Goal: Task Accomplishment & Management: Use online tool/utility

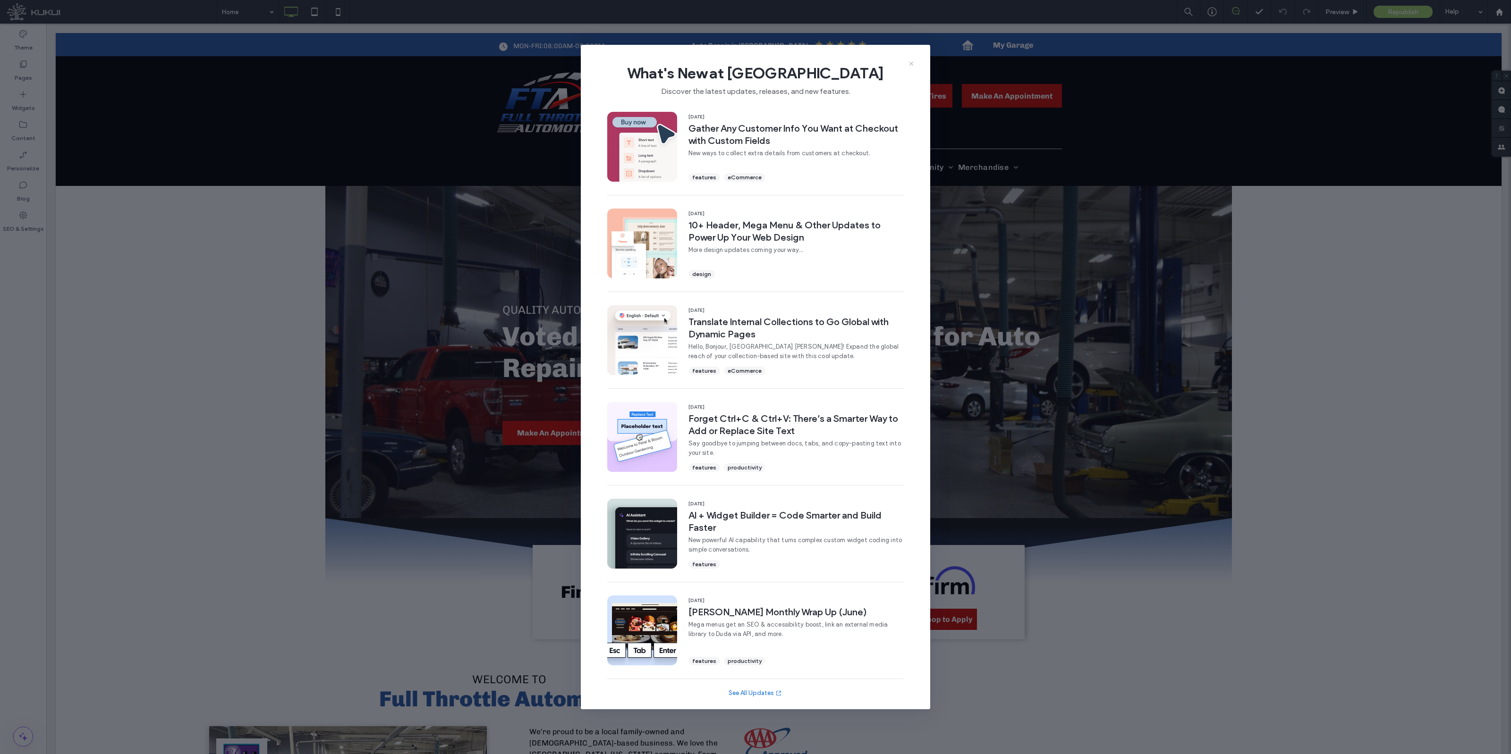
click at [916, 63] on div "What's New at [GEOGRAPHIC_DATA] Discover the latest updates, releases, and new …" at bounding box center [755, 76] width 349 height 63
click at [911, 60] on icon at bounding box center [911, 64] width 8 height 8
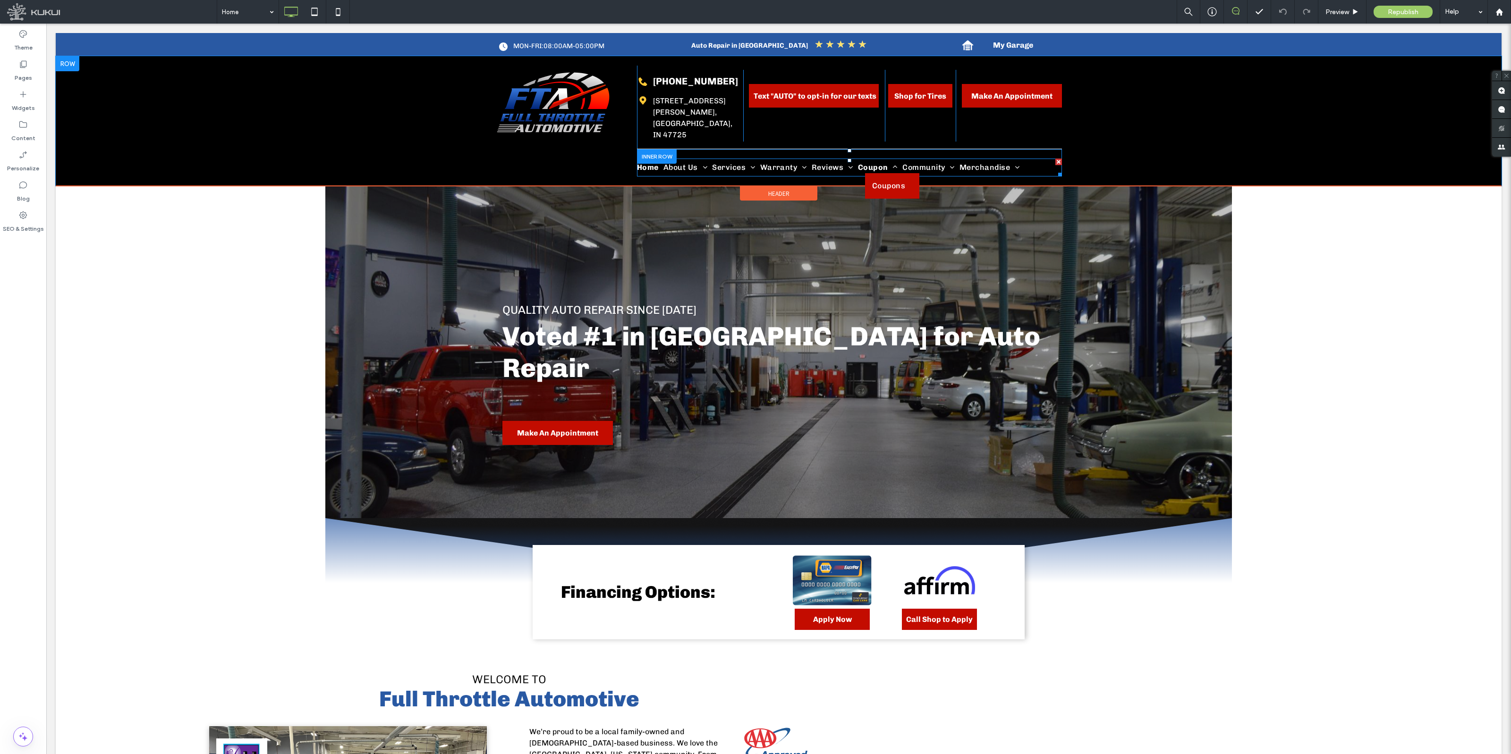
click at [878, 162] on span "Coupon" at bounding box center [878, 167] width 40 height 11
click at [886, 173] on link "Coupons" at bounding box center [893, 185] width 56 height 25
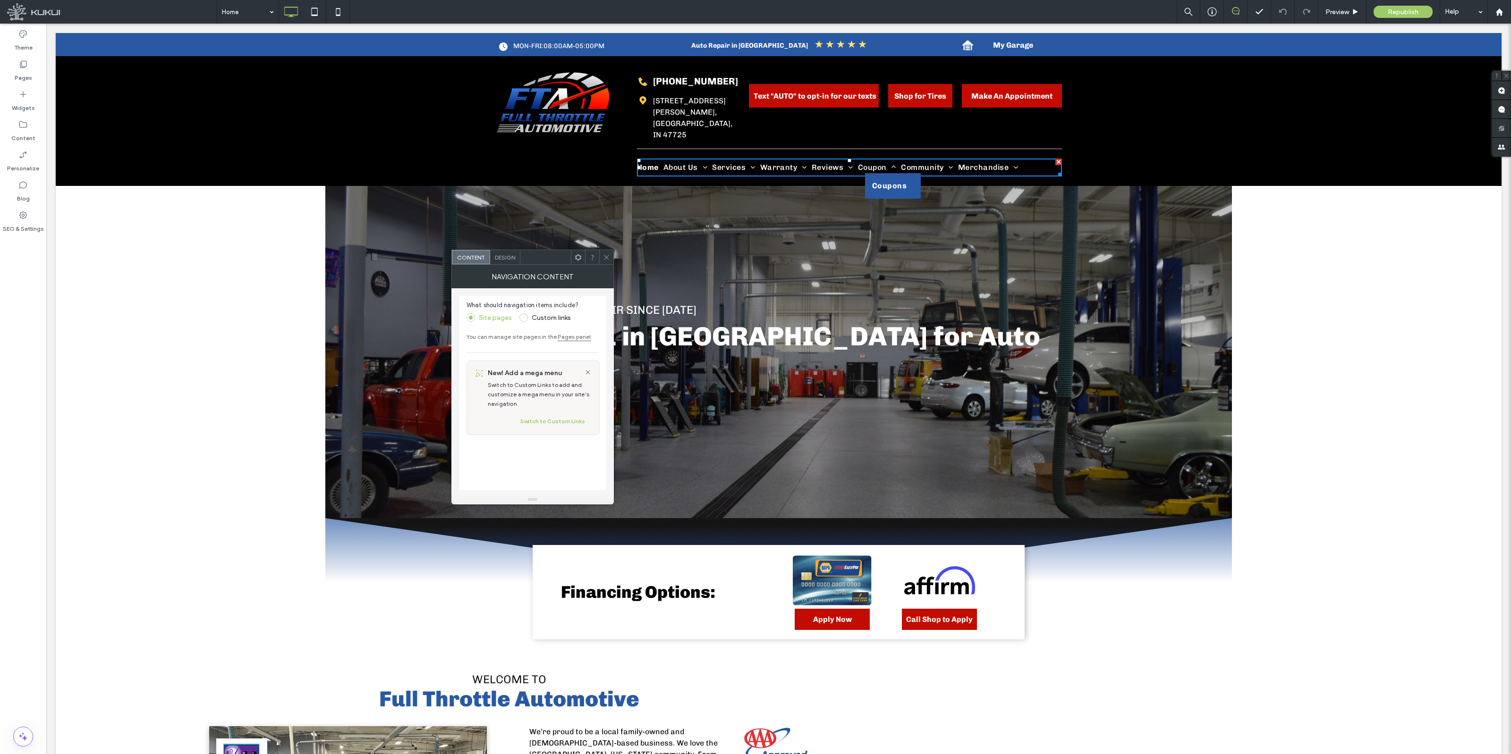
click at [886, 180] on span "Coupons" at bounding box center [889, 185] width 34 height 11
click at [602, 253] on div at bounding box center [606, 257] width 14 height 14
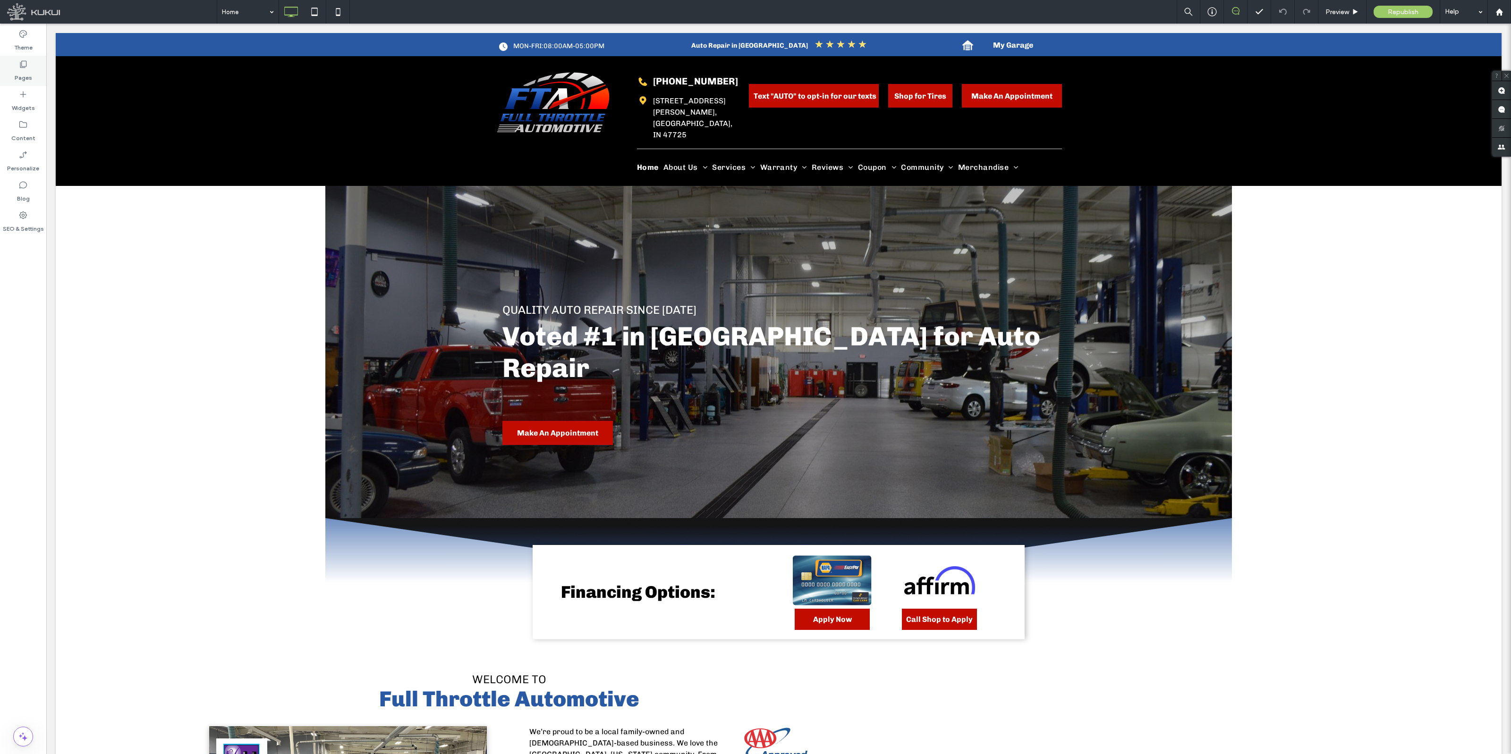
click at [38, 69] on div "Pages" at bounding box center [23, 71] width 46 height 30
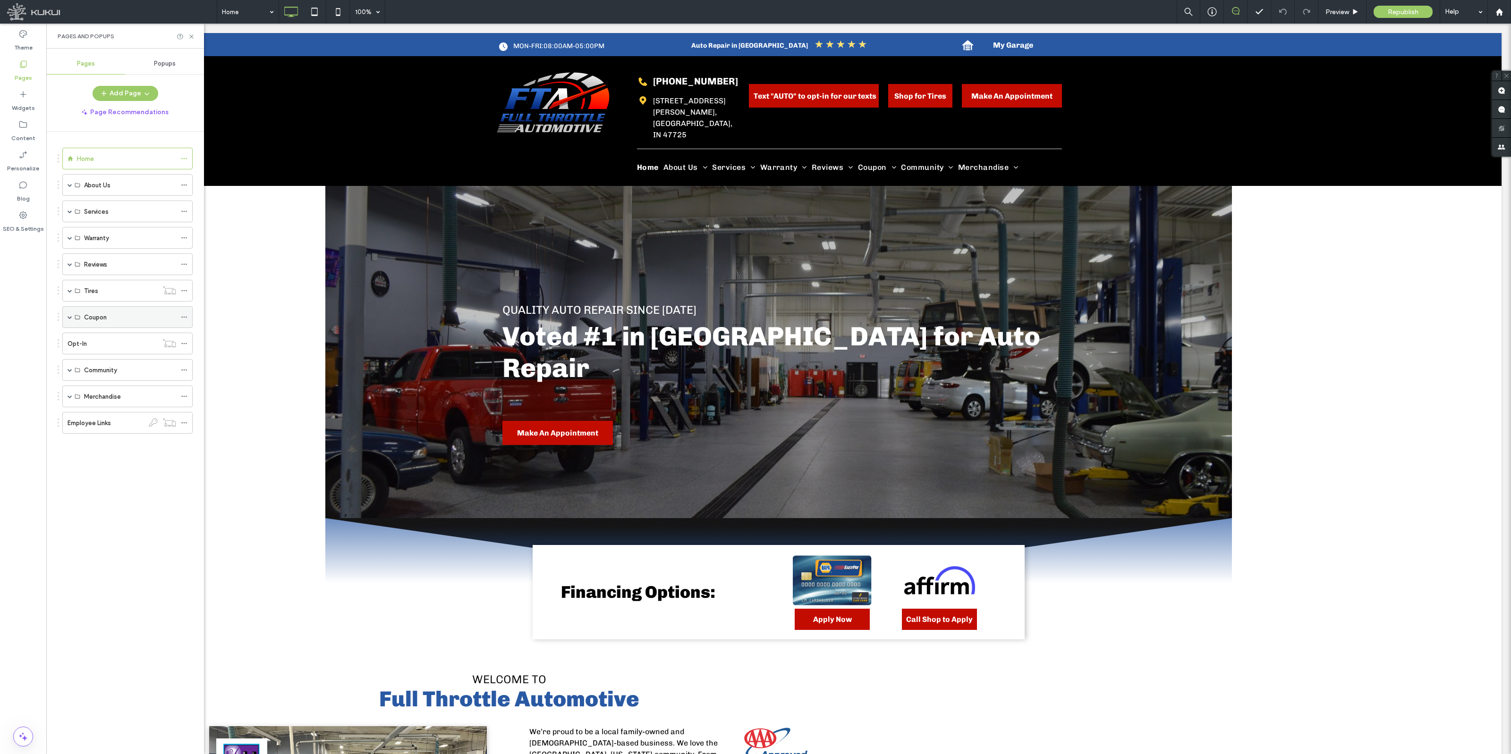
click at [67, 317] on div "Coupon" at bounding box center [127, 317] width 130 height 22
click at [68, 319] on span at bounding box center [70, 317] width 5 height 5
click at [109, 343] on label "Coupons" at bounding box center [97, 339] width 26 height 17
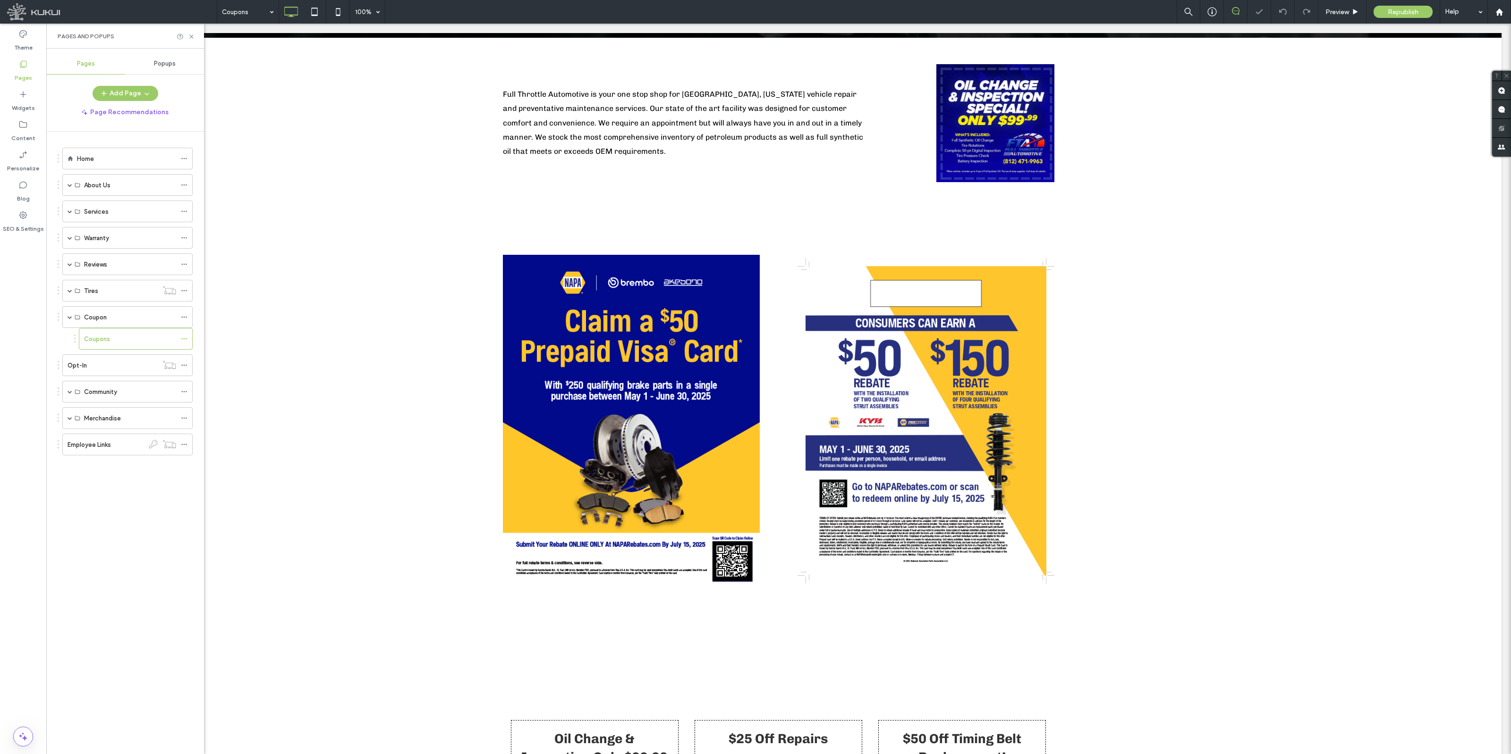
click at [692, 350] on div "Click to edit in Flex Mode" at bounding box center [778, 421] width 1445 height 463
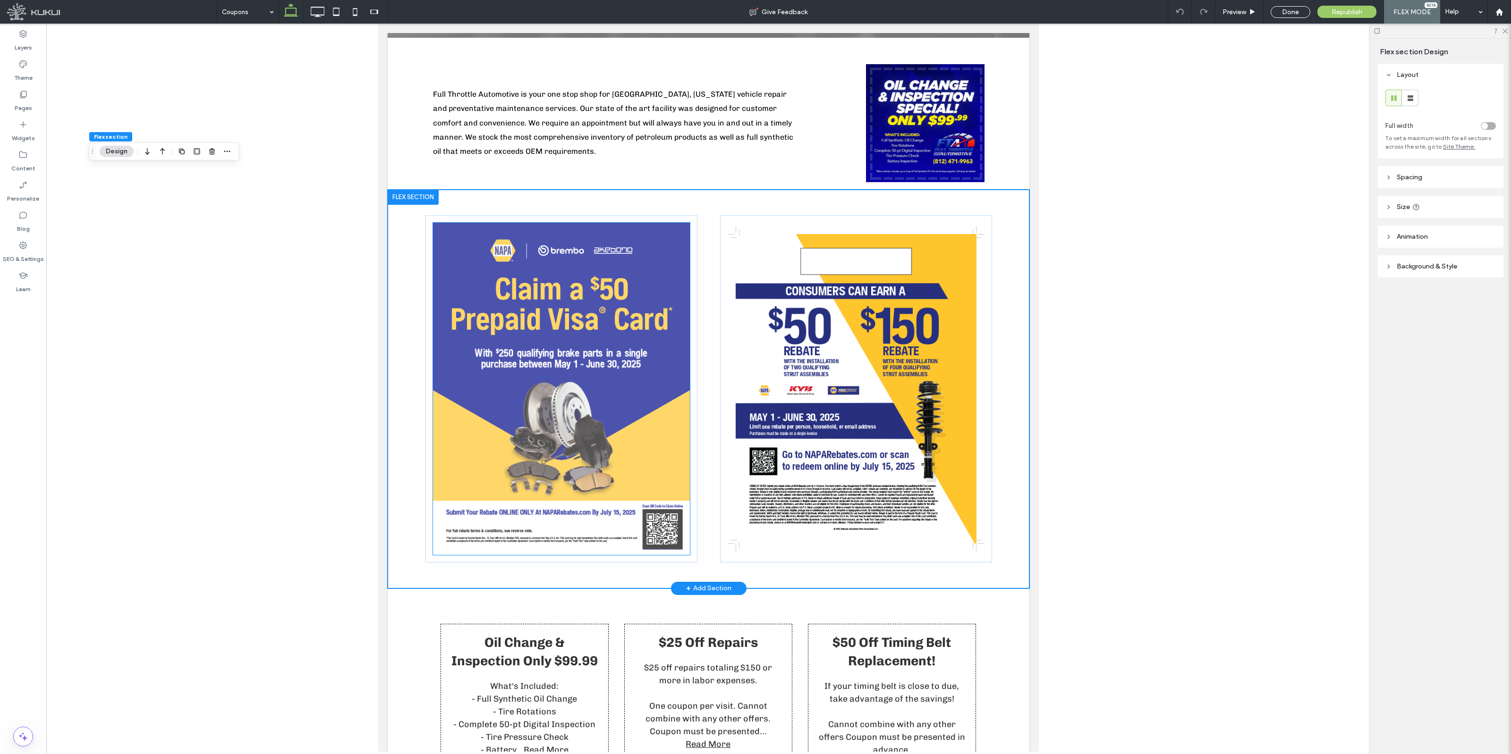
click at [639, 390] on img at bounding box center [560, 389] width 257 height 332
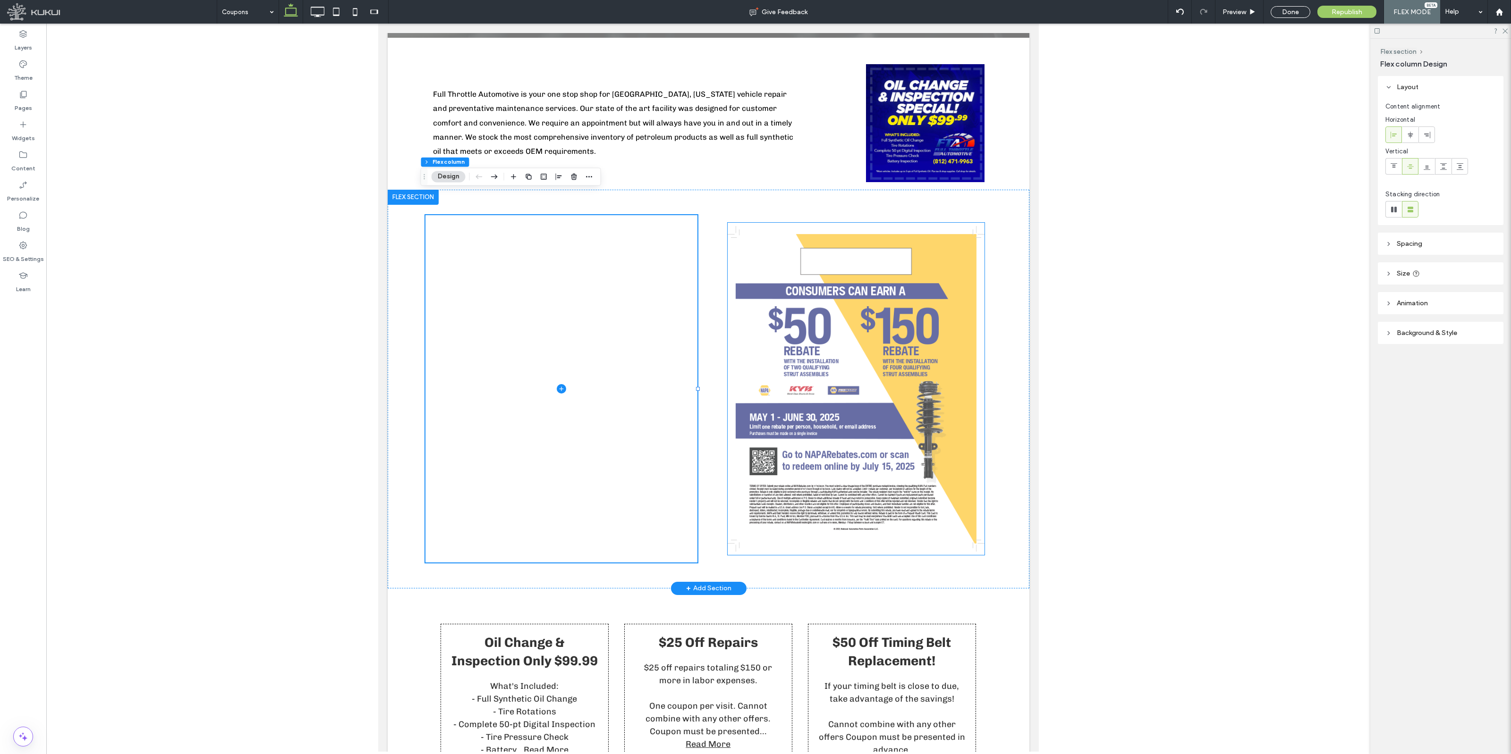
click at [819, 355] on img at bounding box center [855, 389] width 257 height 332
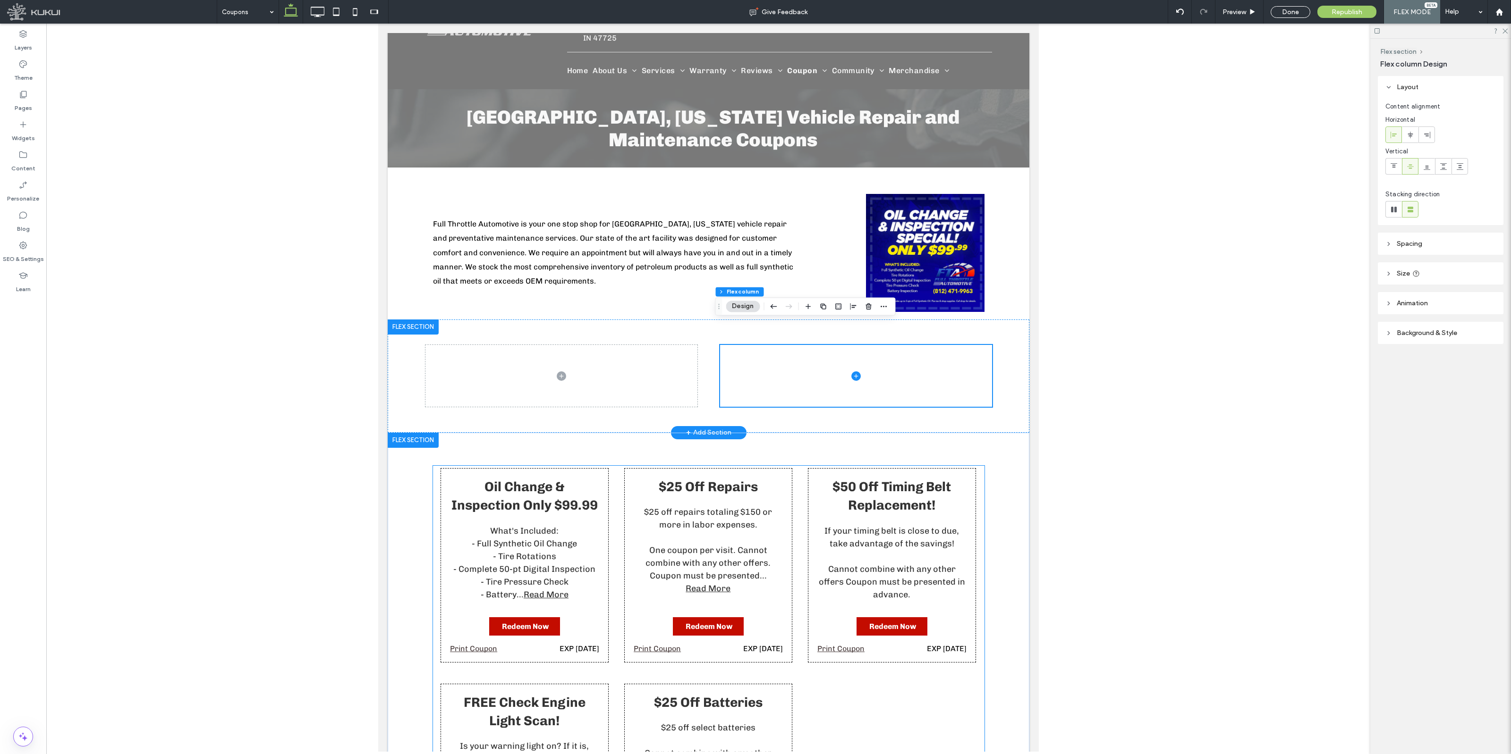
scroll to position [50, 0]
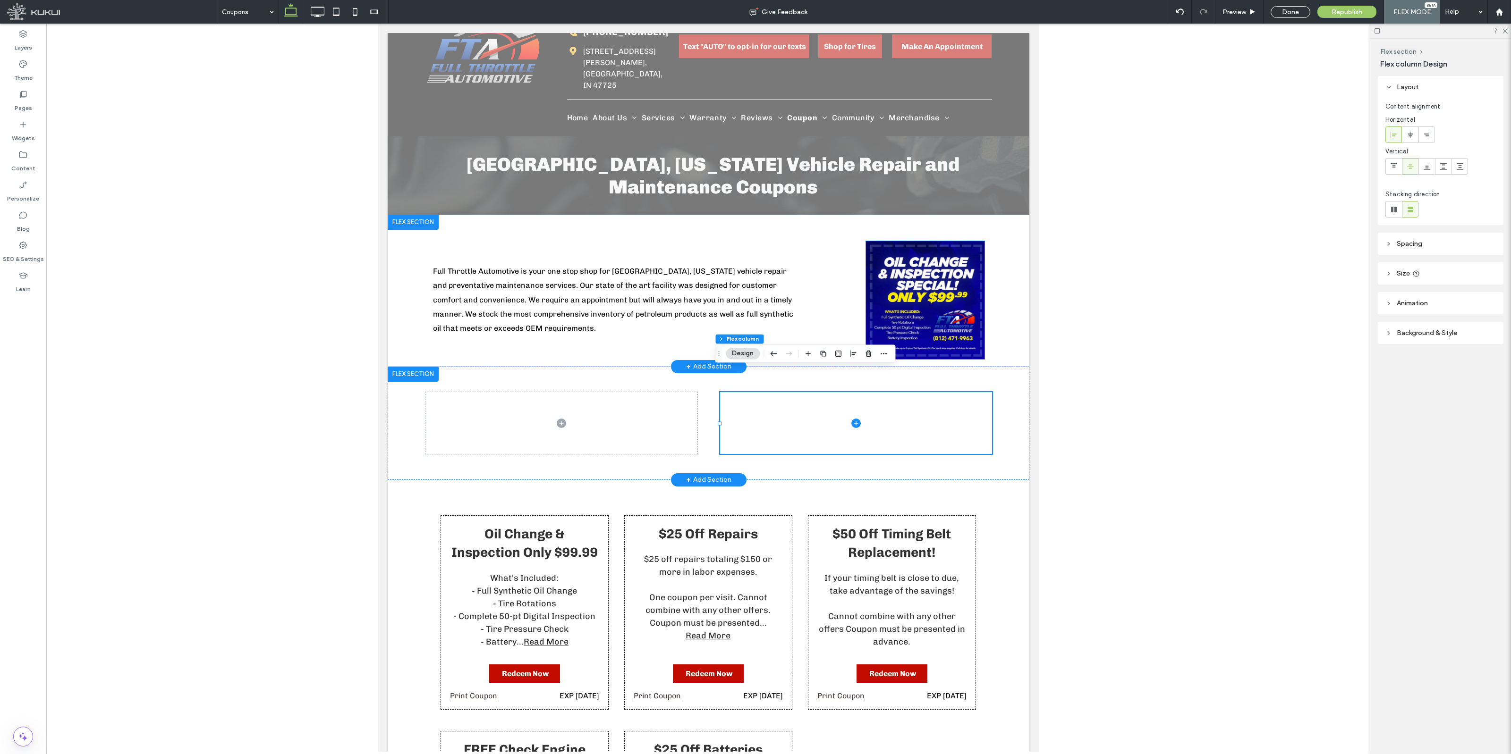
click at [932, 265] on img at bounding box center [924, 300] width 118 height 118
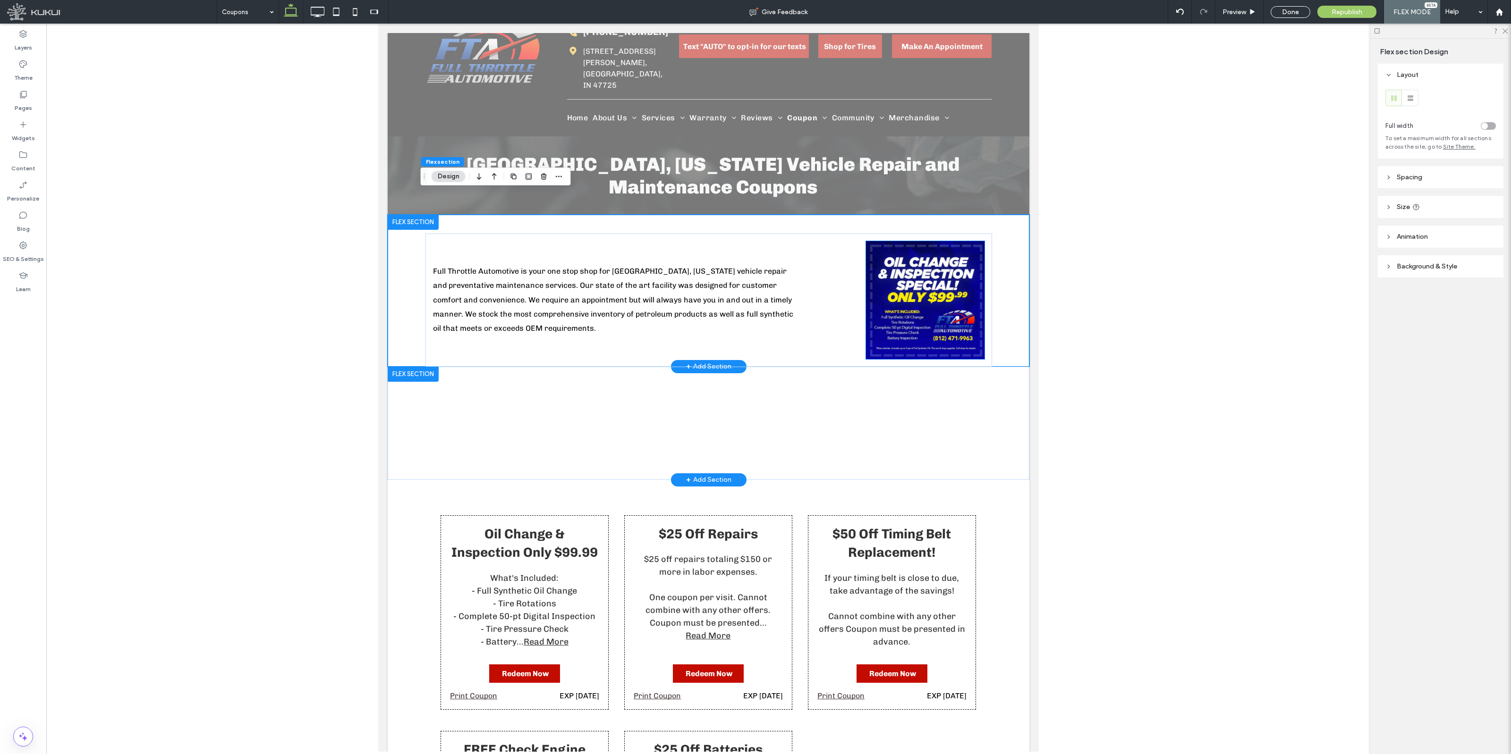
click at [932, 265] on img at bounding box center [924, 300] width 118 height 118
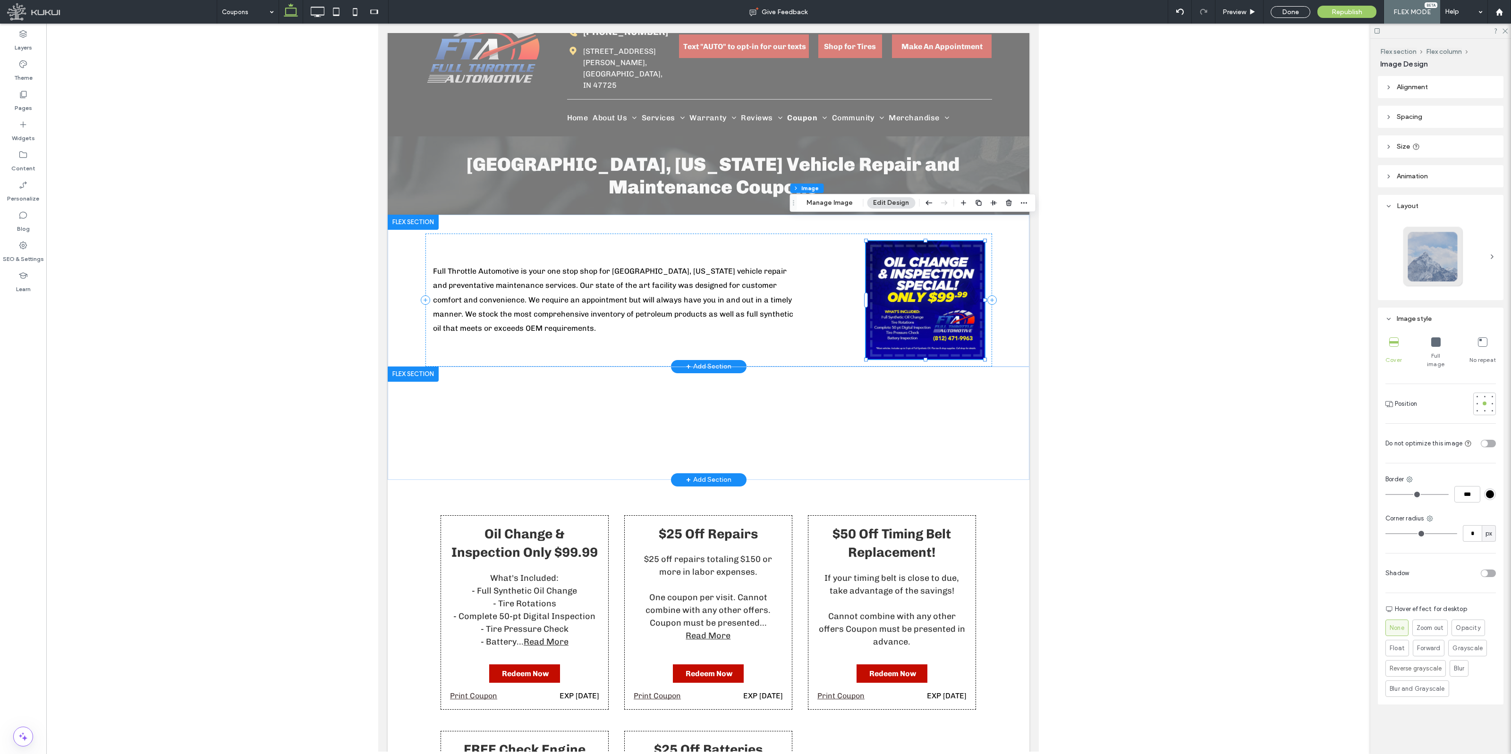
click at [932, 265] on div at bounding box center [924, 300] width 118 height 118
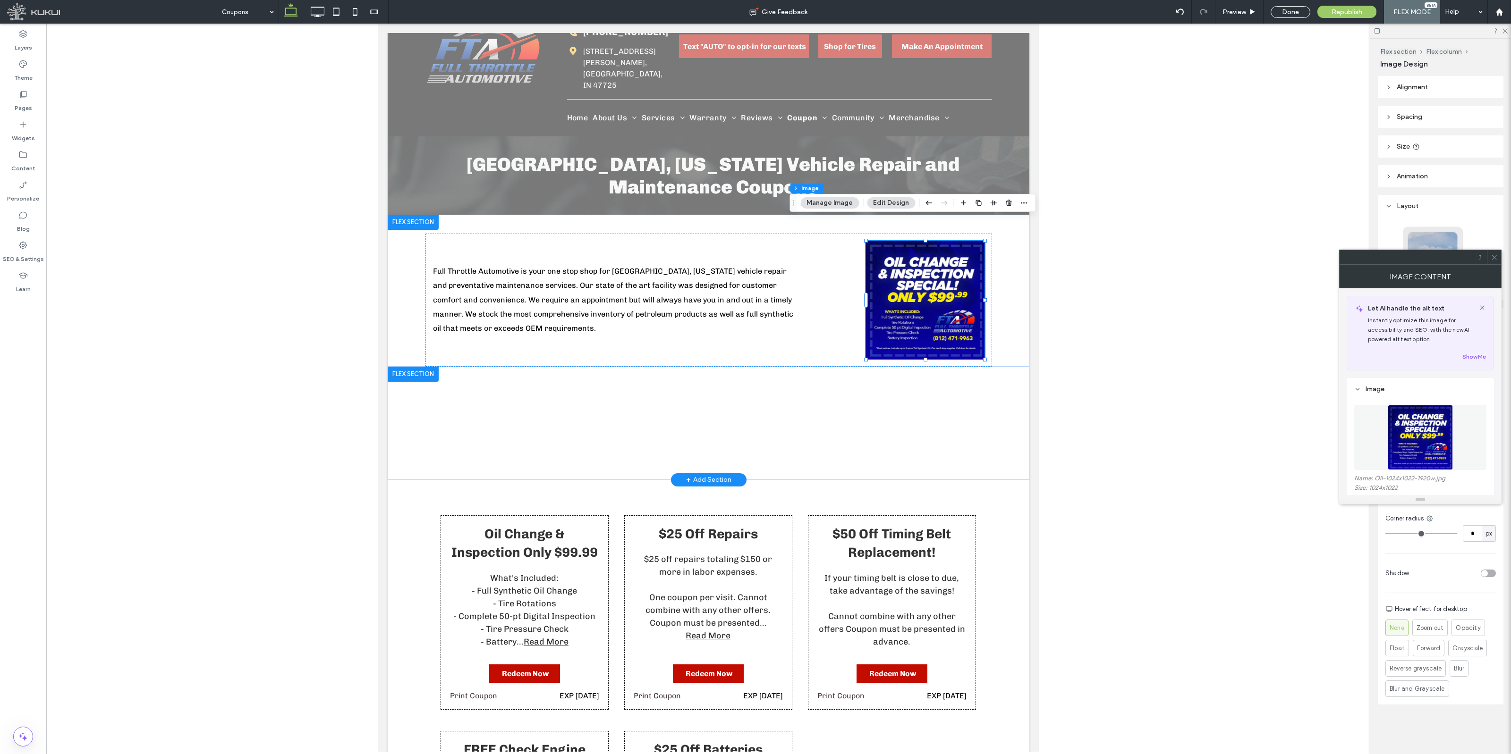
click at [1410, 434] on img at bounding box center [1419, 437] width 65 height 65
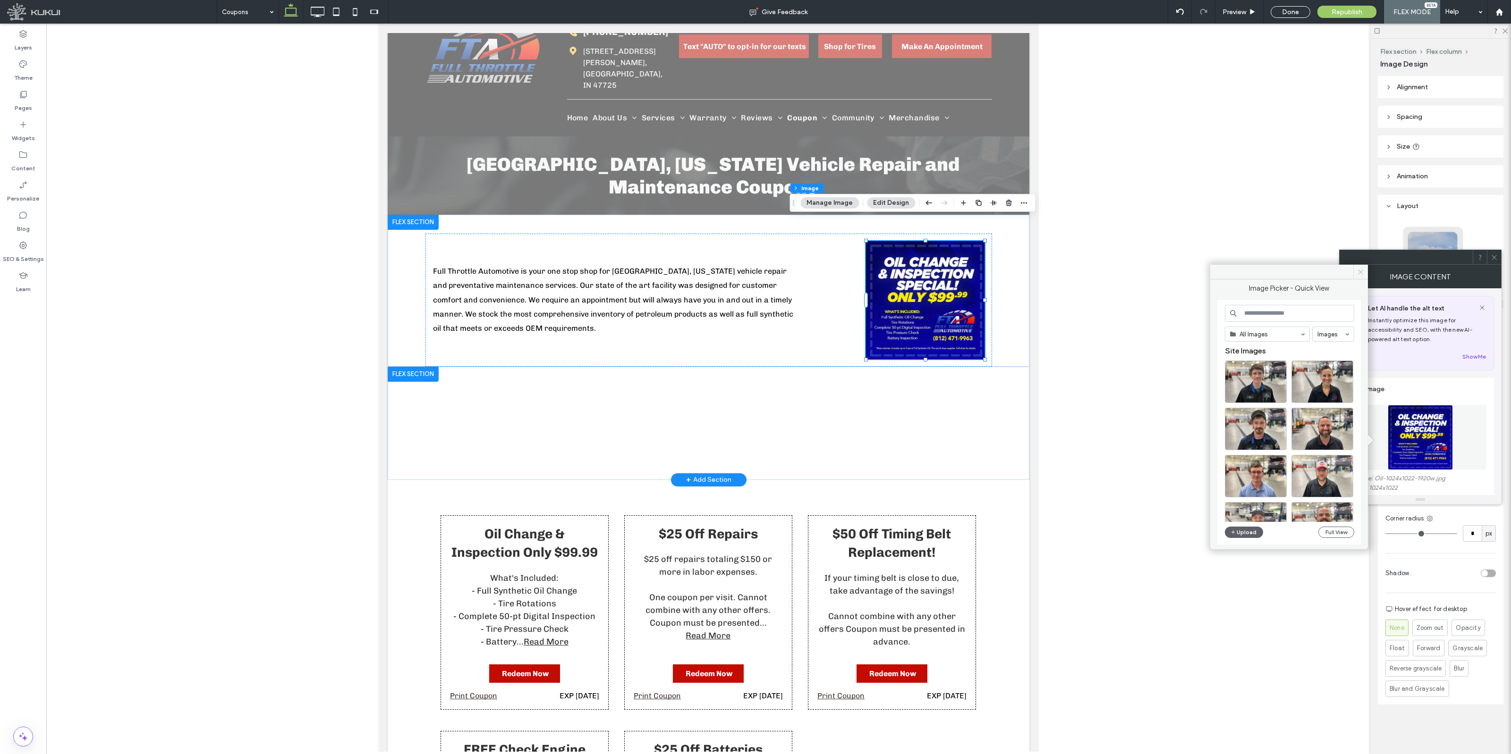
click at [1360, 273] on icon at bounding box center [1360, 272] width 7 height 7
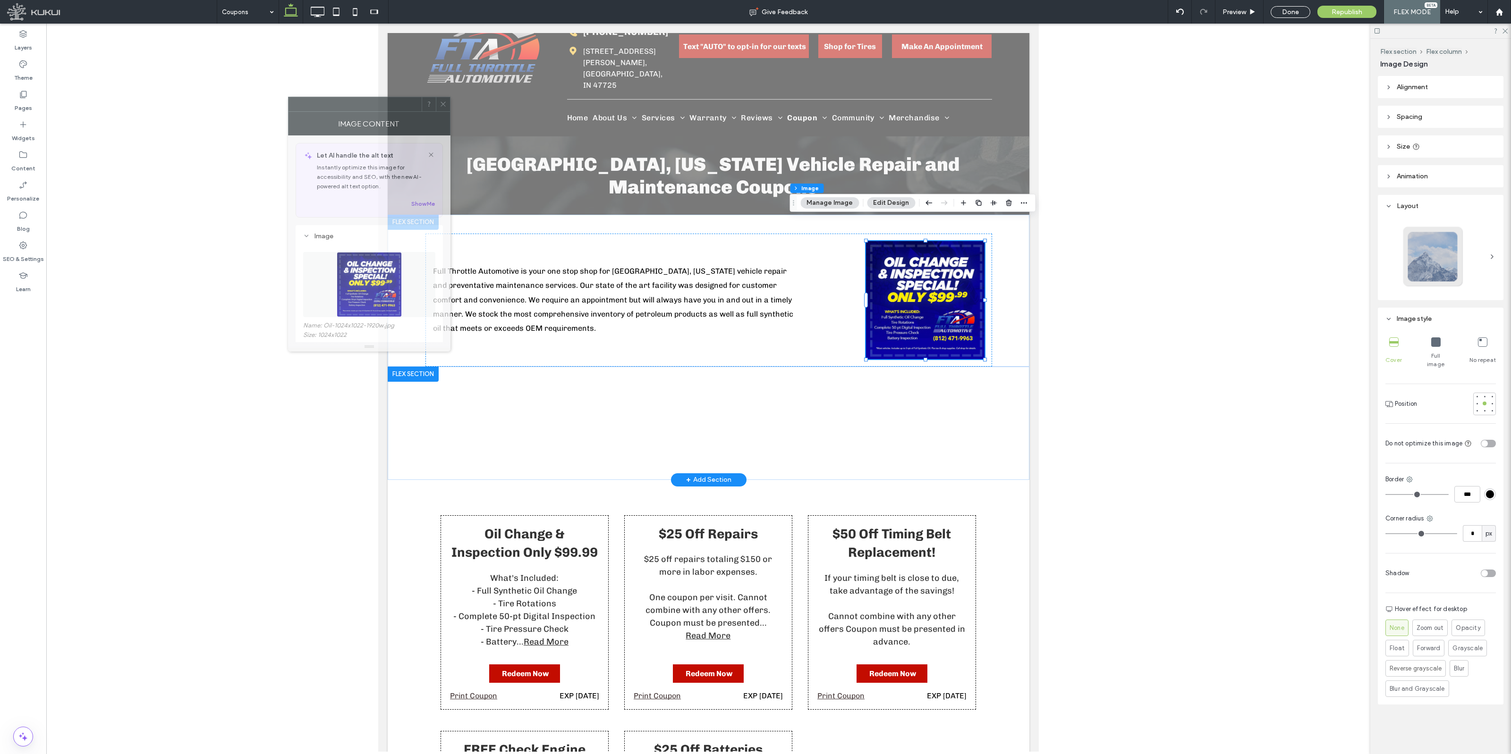
drag, startPoint x: 1382, startPoint y: 258, endPoint x: 314, endPoint y: 95, distance: 1080.2
click at [315, 97] on div at bounding box center [354, 104] width 133 height 14
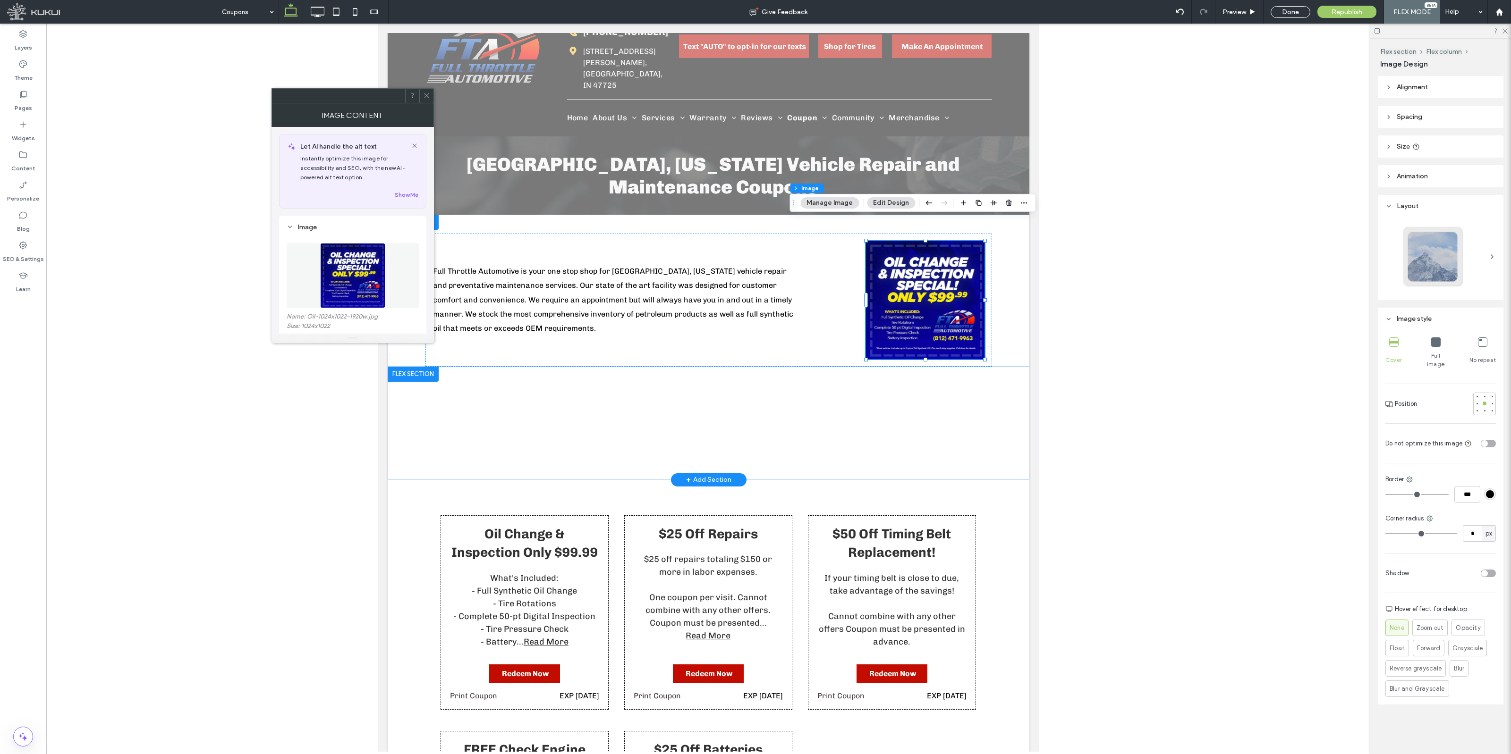
scroll to position [0, 0]
click at [425, 97] on use at bounding box center [426, 95] width 5 height 5
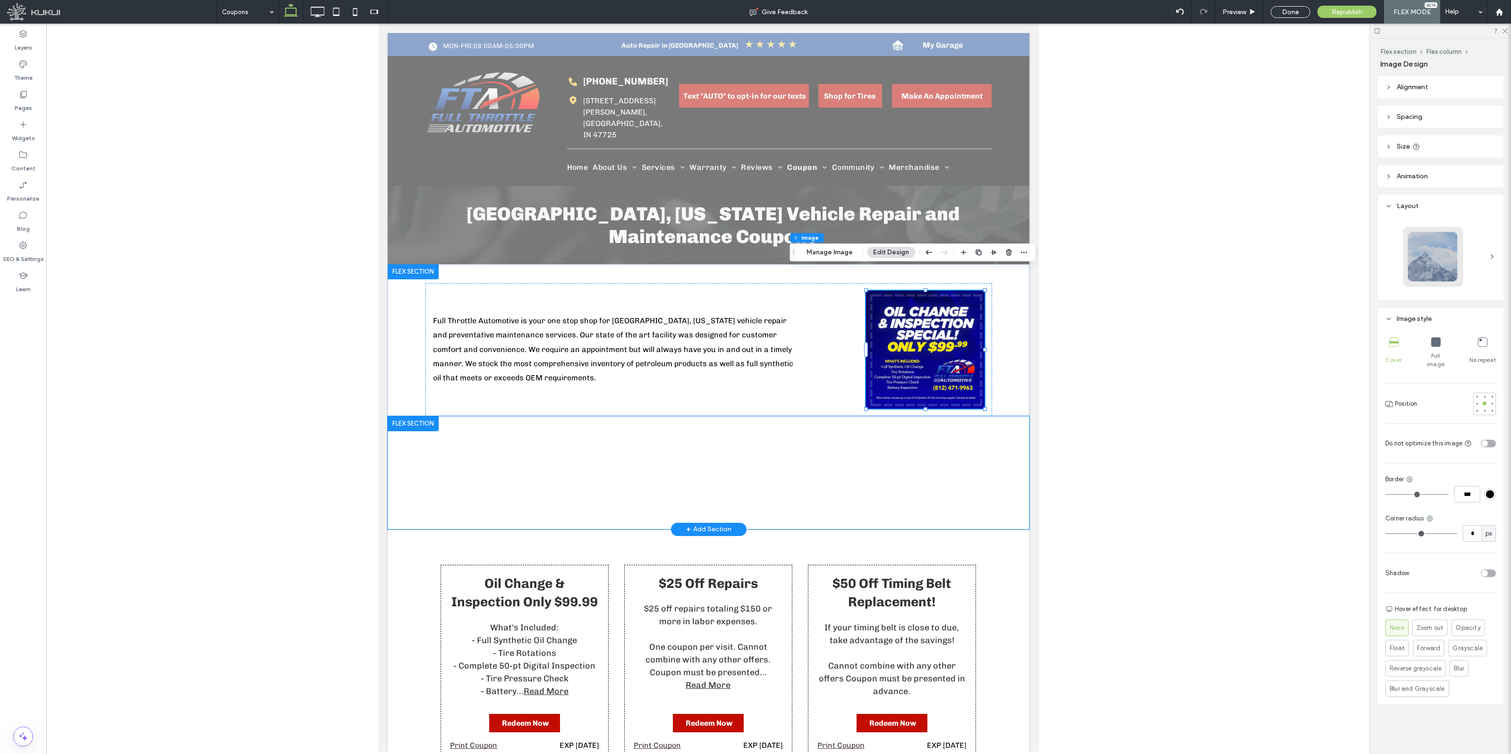
click at [692, 434] on div at bounding box center [708, 472] width 566 height 113
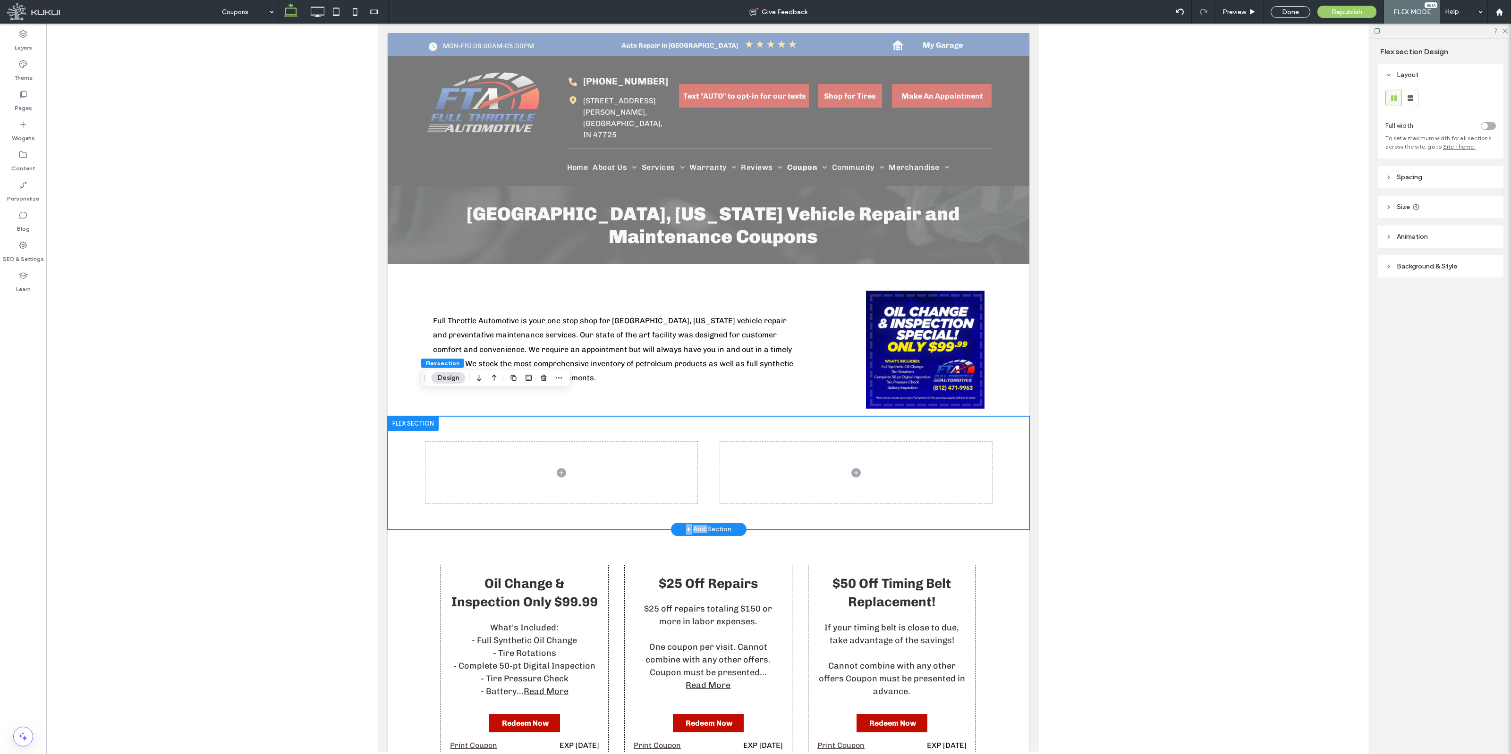
drag, startPoint x: 701, startPoint y: 506, endPoint x: 695, endPoint y: 470, distance: 35.9
click at [695, 470] on div "Section Click to edit in Flex Mode + Add Section" at bounding box center [708, 472] width 642 height 113
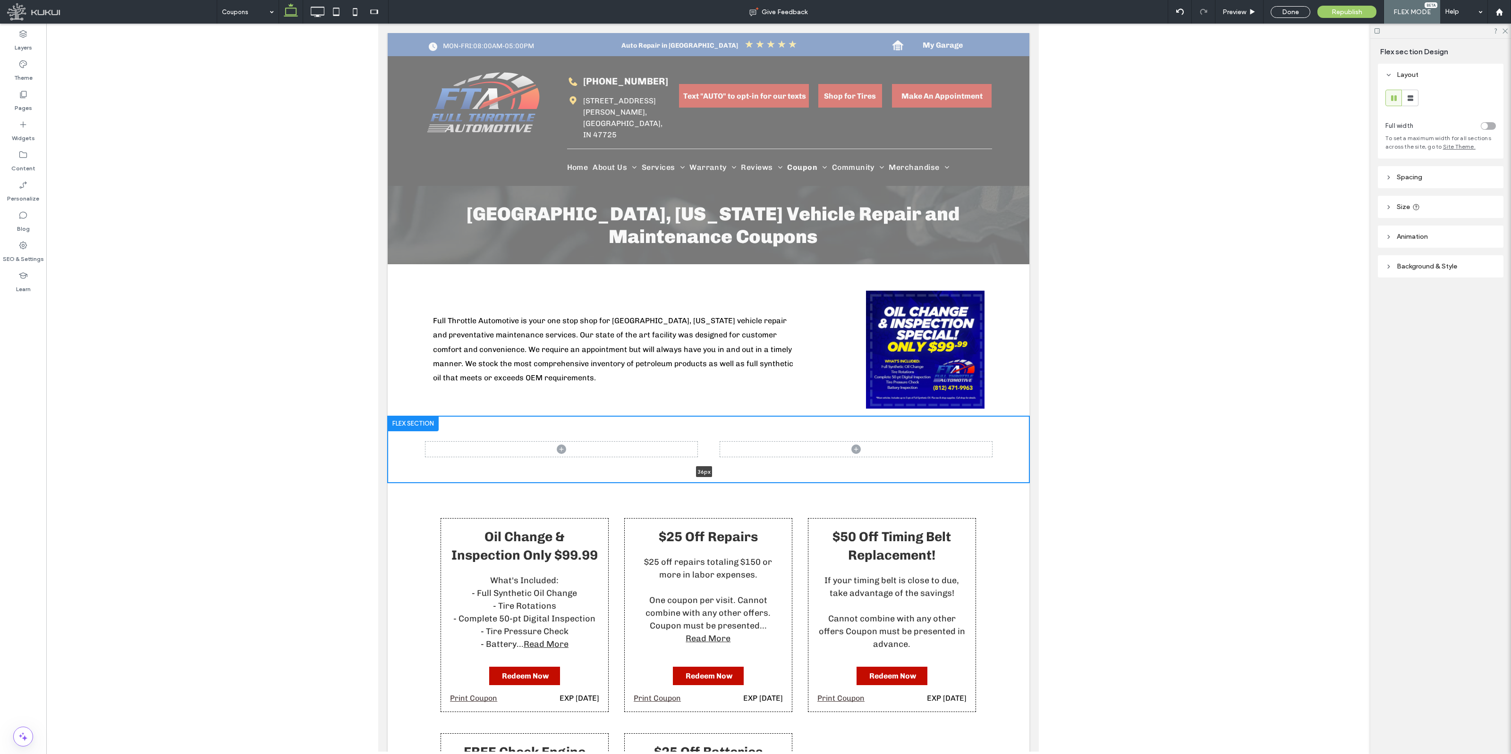
drag, startPoint x: 646, startPoint y: 506, endPoint x: 656, endPoint y: 409, distance: 96.8
click at [656, 416] on div "36px Section Click to edit in Flex Mode + Add Section" at bounding box center [708, 449] width 642 height 67
type input "**"
click at [733, 571] on label "Delete" at bounding box center [747, 567] width 68 height 8
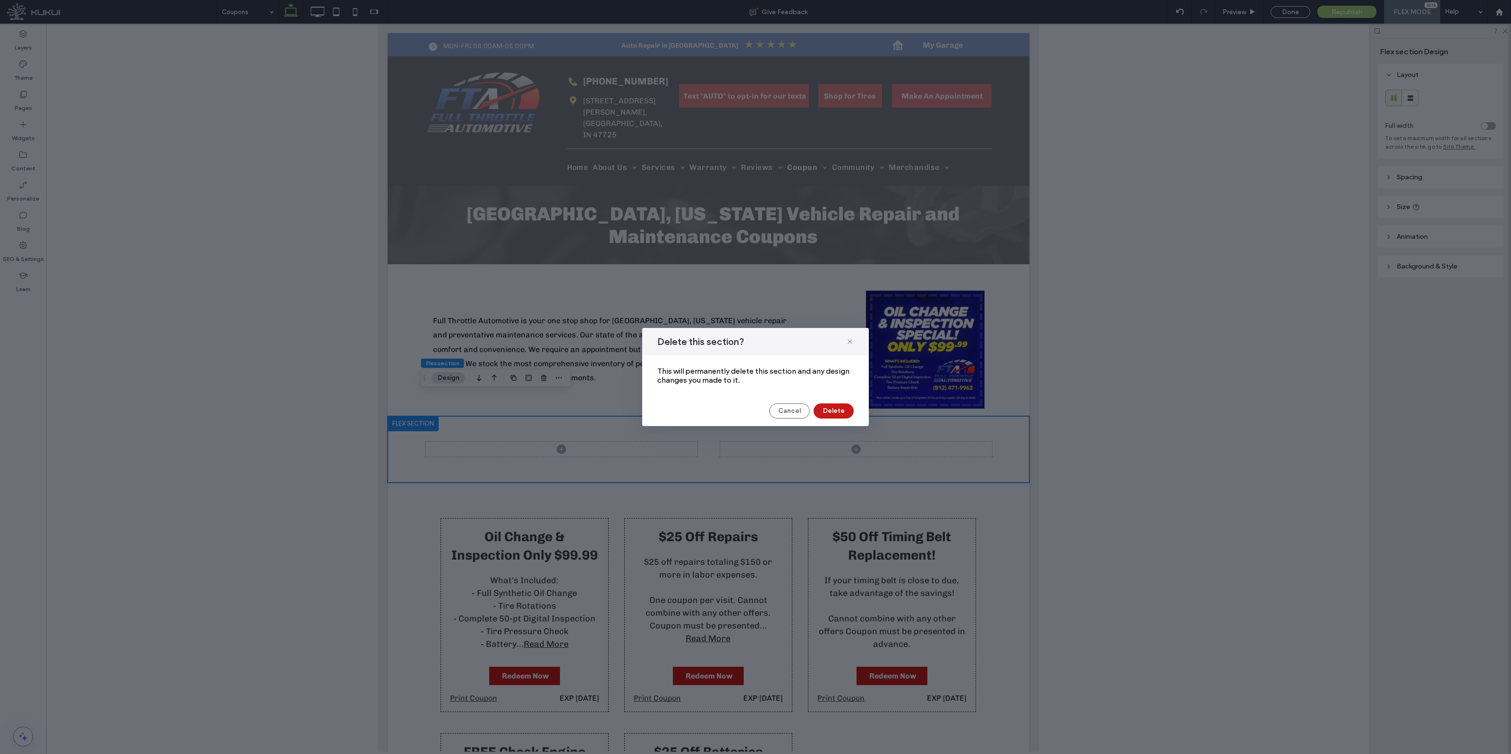
drag, startPoint x: 831, startPoint y: 410, endPoint x: 785, endPoint y: 387, distance: 51.5
click at [831, 410] on button "Delete" at bounding box center [833, 411] width 40 height 15
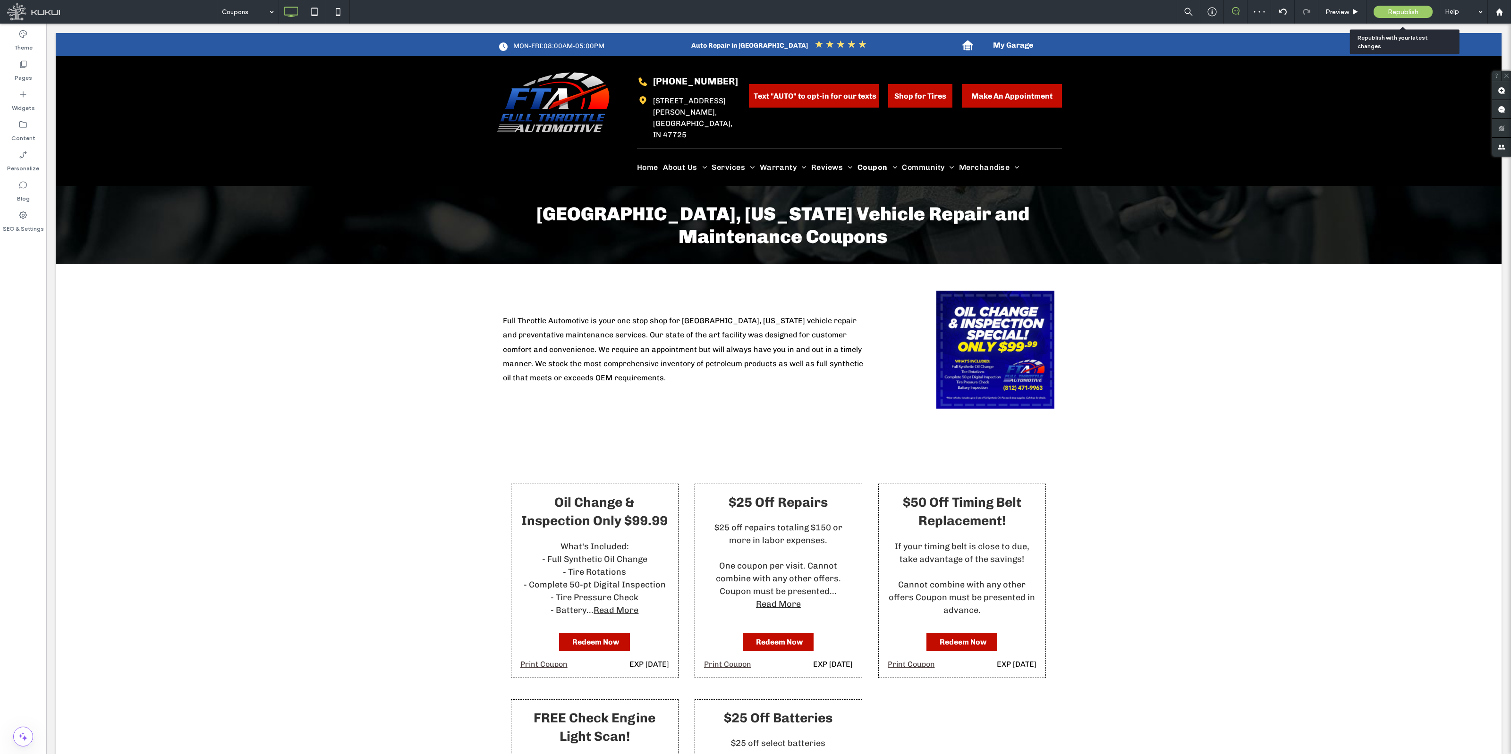
click at [1404, 5] on div "Republish" at bounding box center [1402, 12] width 59 height 24
click at [1400, 11] on span "Republish" at bounding box center [1402, 12] width 31 height 8
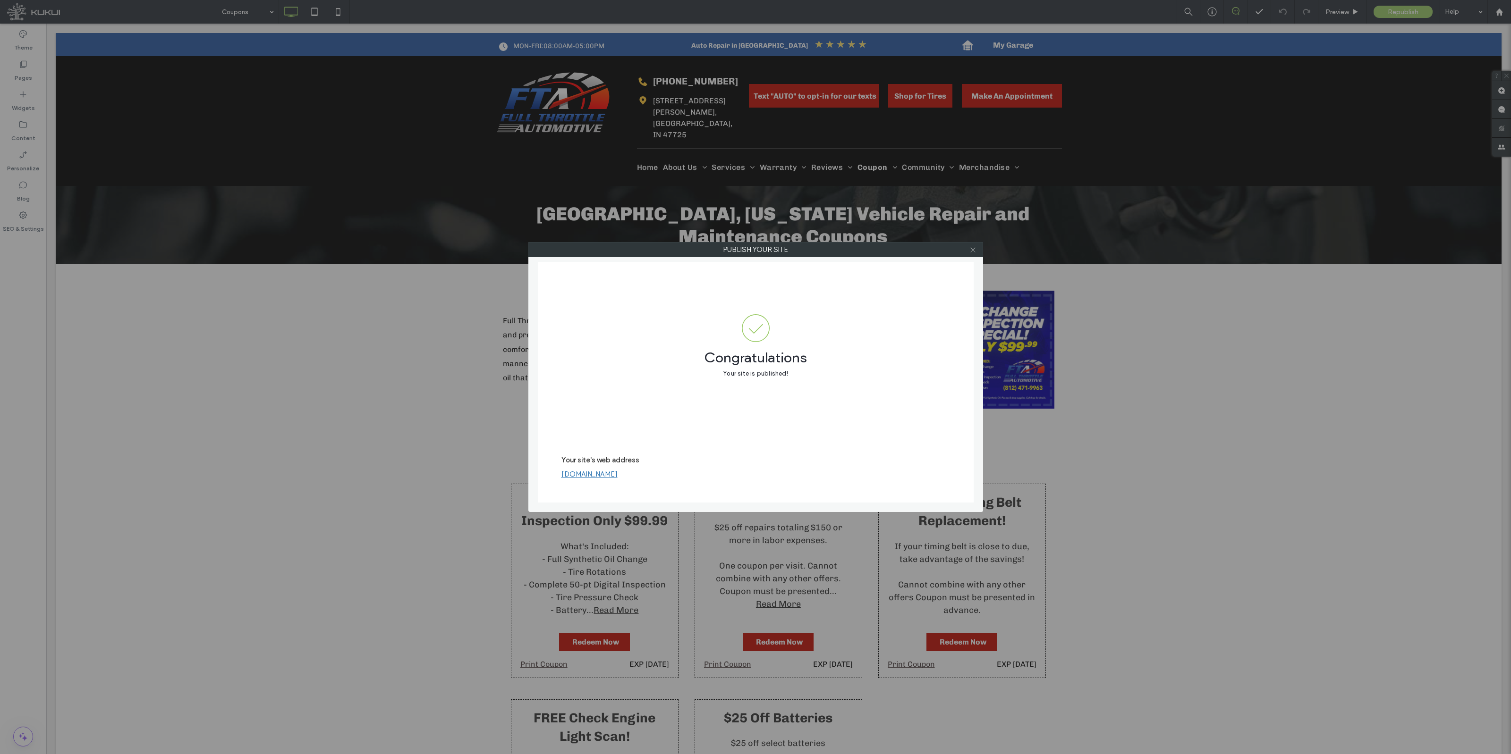
click at [973, 249] on use at bounding box center [972, 249] width 5 height 5
